Goal: Task Accomplishment & Management: Use online tool/utility

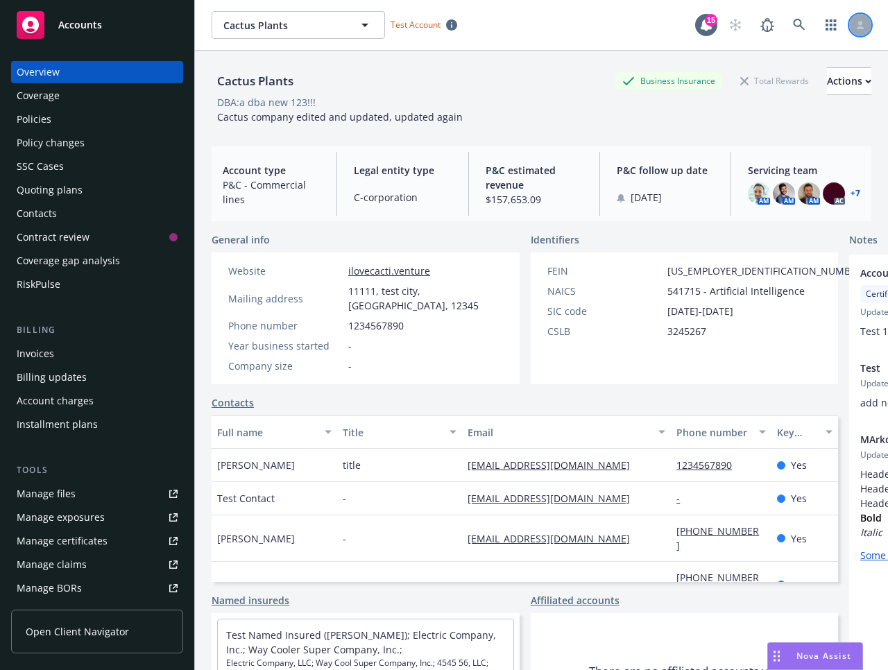
click at [856, 29] on div at bounding box center [860, 25] width 22 height 22
click at [596, 128] on div "Cactus Plants Business Insurance Total Rewards Actions DBA: a dba new 123!!! Ca…" at bounding box center [542, 93] width 660 height 85
click at [860, 24] on icon at bounding box center [860, 23] width 4 height 5
click at [565, 98] on div "DBA: a dba new 123!!!" at bounding box center [542, 102] width 660 height 15
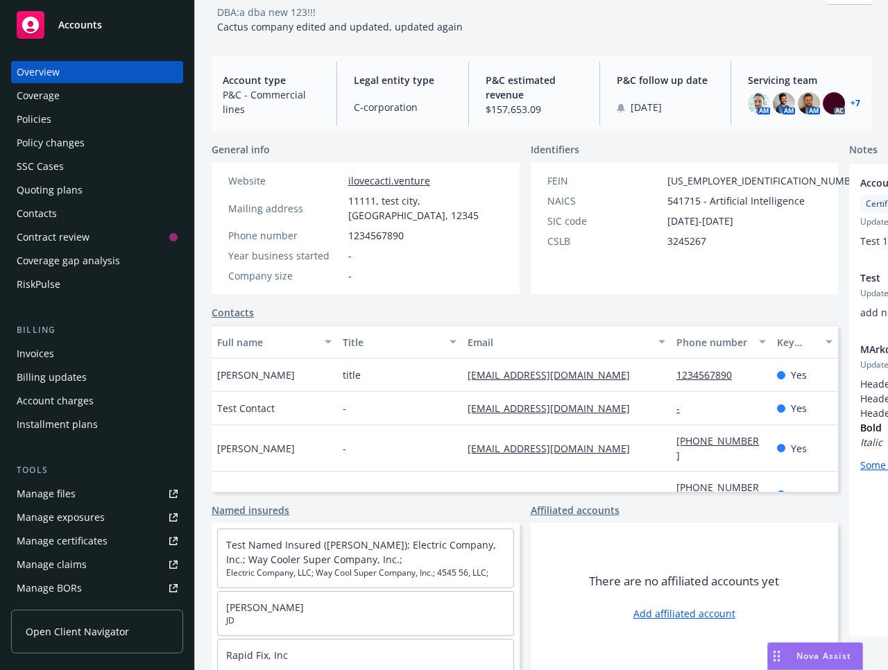
click at [42, 32] on rect at bounding box center [31, 25] width 28 height 28
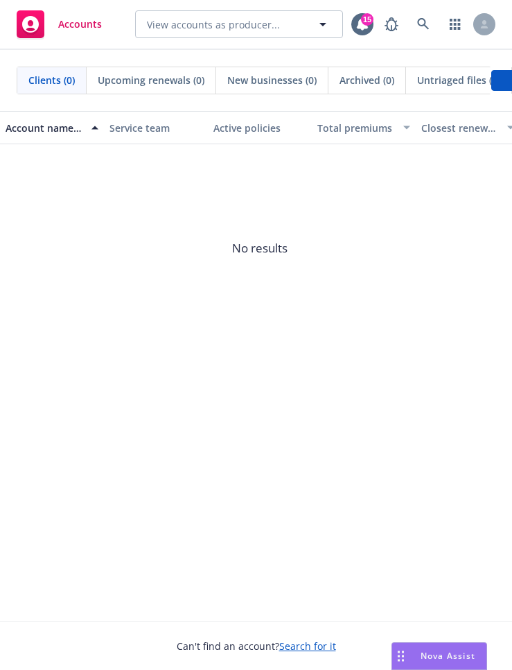
click at [374, 245] on span "No results" at bounding box center [260, 248] width 520 height 208
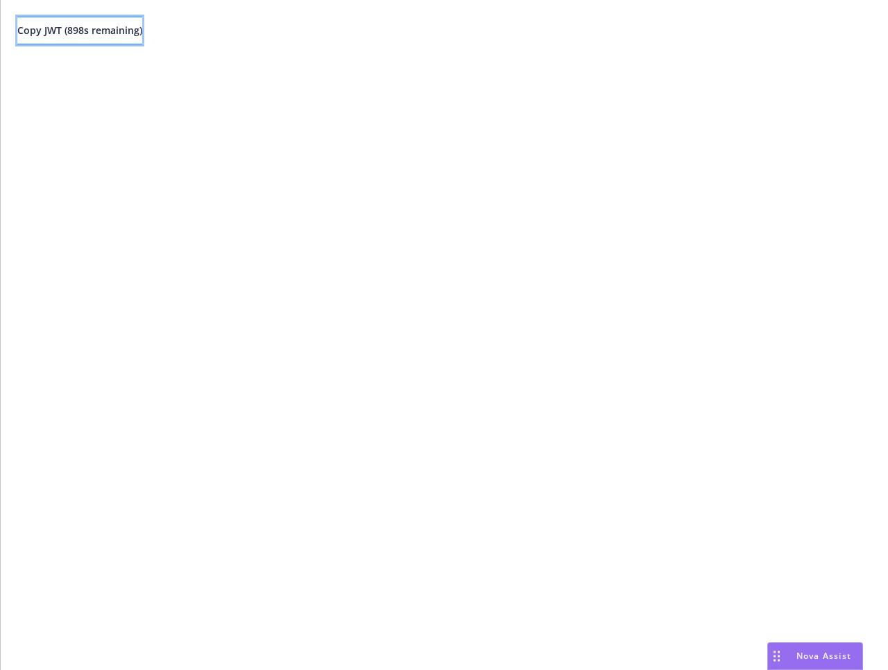
click at [118, 28] on span "Copy JWT ( 898 s remaining)" at bounding box center [79, 30] width 125 height 13
click at [225, 191] on div "Copy JWT ( 792 s remaining)" at bounding box center [444, 335] width 887 height 670
click at [276, 202] on div "Copy JWT ( 733 s remaining)" at bounding box center [444, 335] width 887 height 670
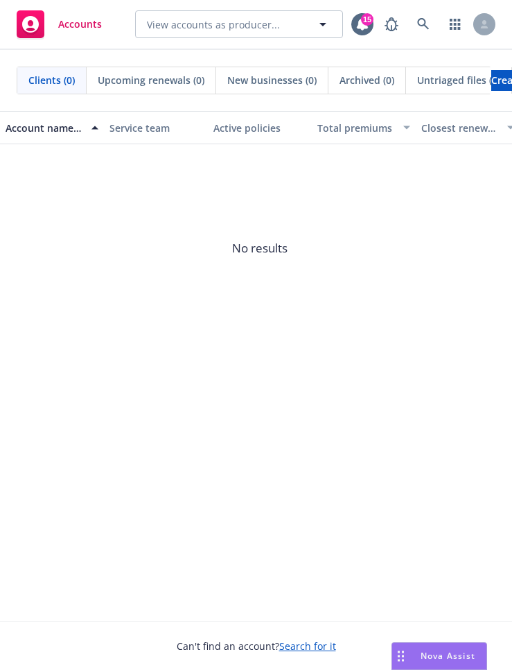
click at [307, 271] on span "No results" at bounding box center [260, 248] width 520 height 208
click at [483, 22] on icon at bounding box center [485, 22] width 4 height 5
click at [427, 214] on span "No results" at bounding box center [260, 248] width 520 height 208
click at [386, 295] on span "No results" at bounding box center [260, 248] width 520 height 208
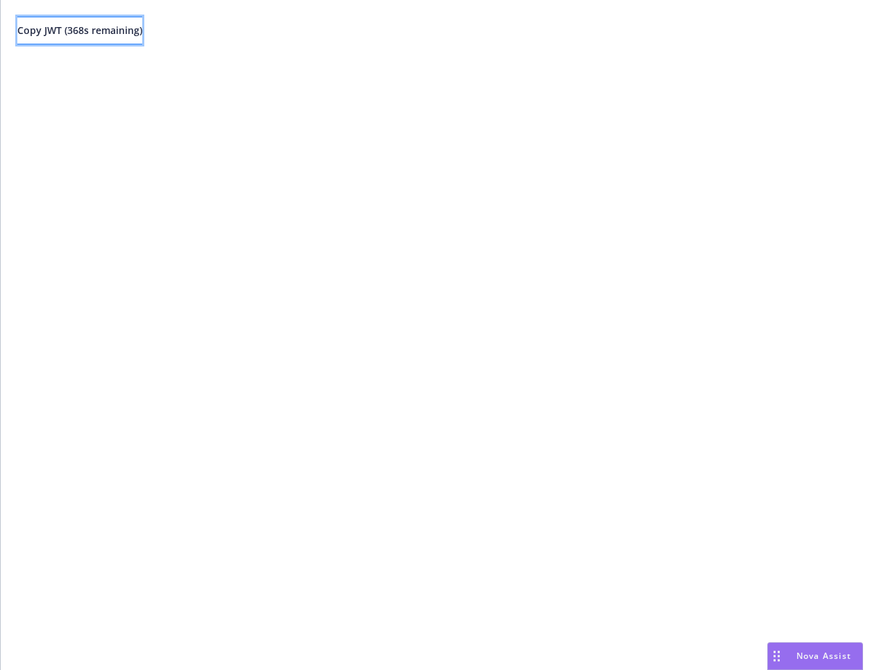
click at [82, 37] on button "Copy JWT ( 368 s remaining)" at bounding box center [79, 31] width 125 height 28
click at [85, 37] on button "Copy JWT ( 409 s remaining)" at bounding box center [79, 31] width 125 height 28
click at [146, 173] on div "Copy JWT ( 353 s remaining)" at bounding box center [444, 335] width 887 height 670
click at [104, 24] on span "Copy JWT ( 678 s remaining)" at bounding box center [79, 30] width 125 height 13
